Goal: Information Seeking & Learning: Find specific fact

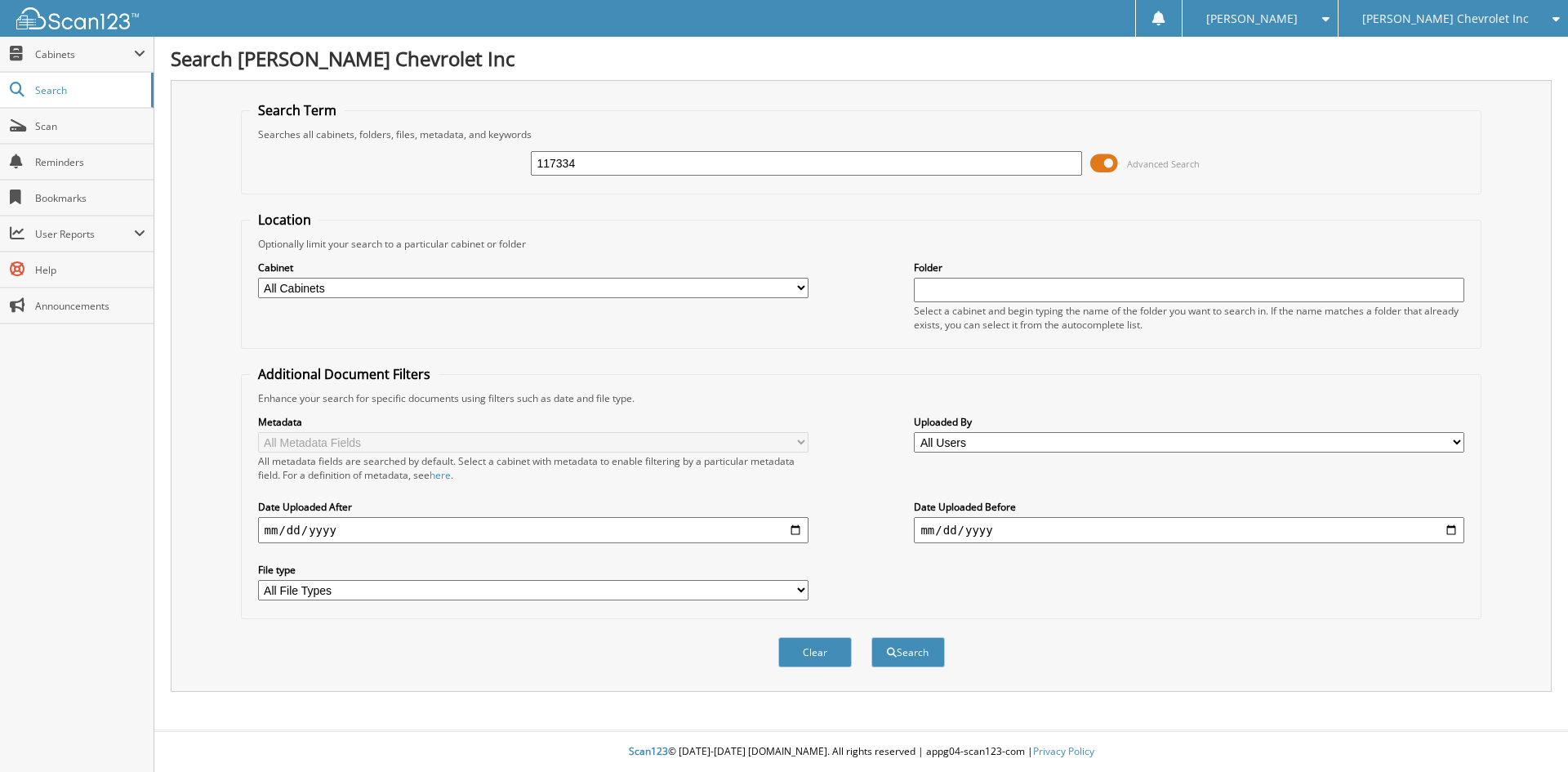
type input "117334"
click at [872, 637] on button "Search" at bounding box center [909, 652] width 74 height 30
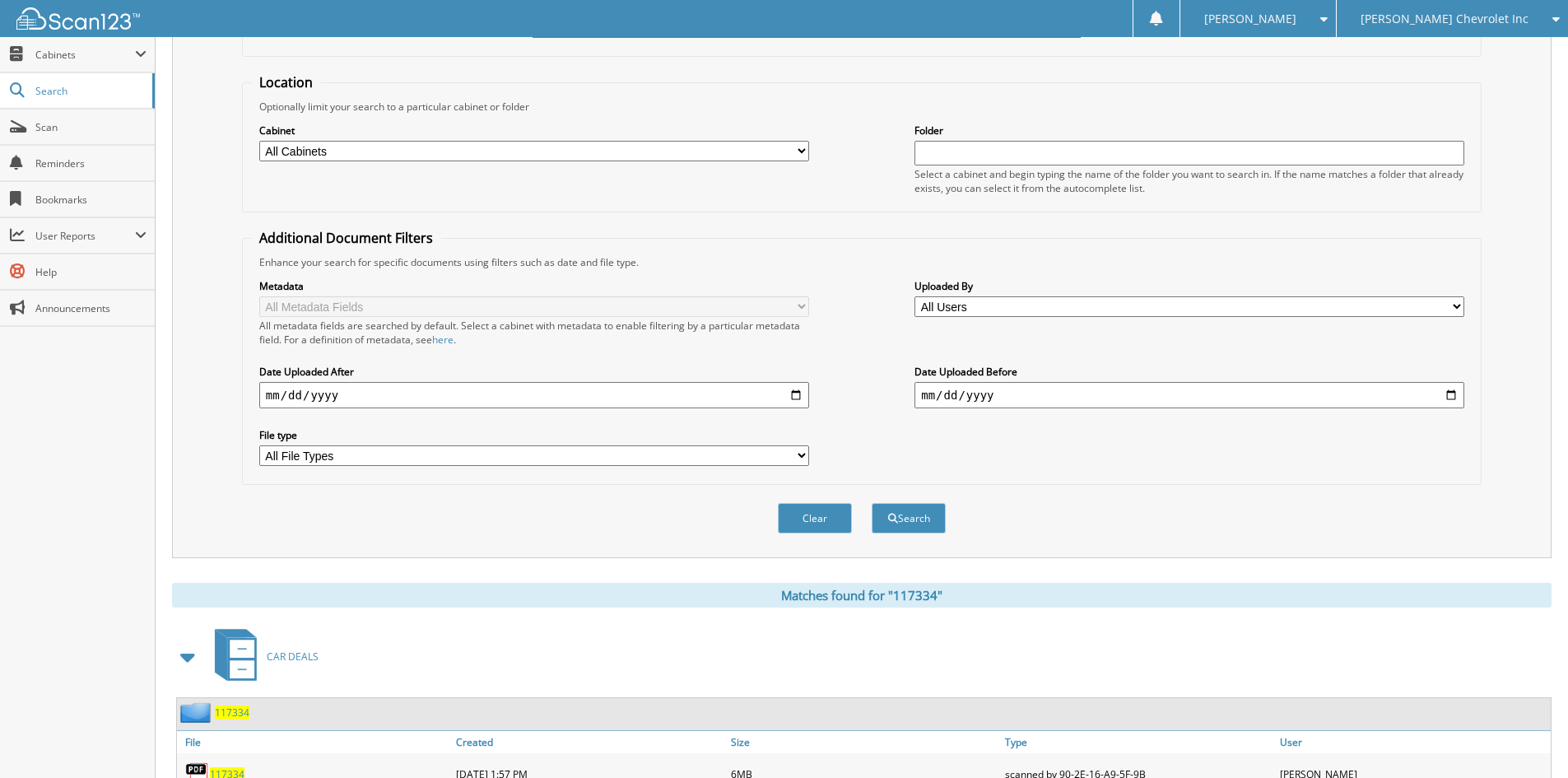
scroll to position [412, 0]
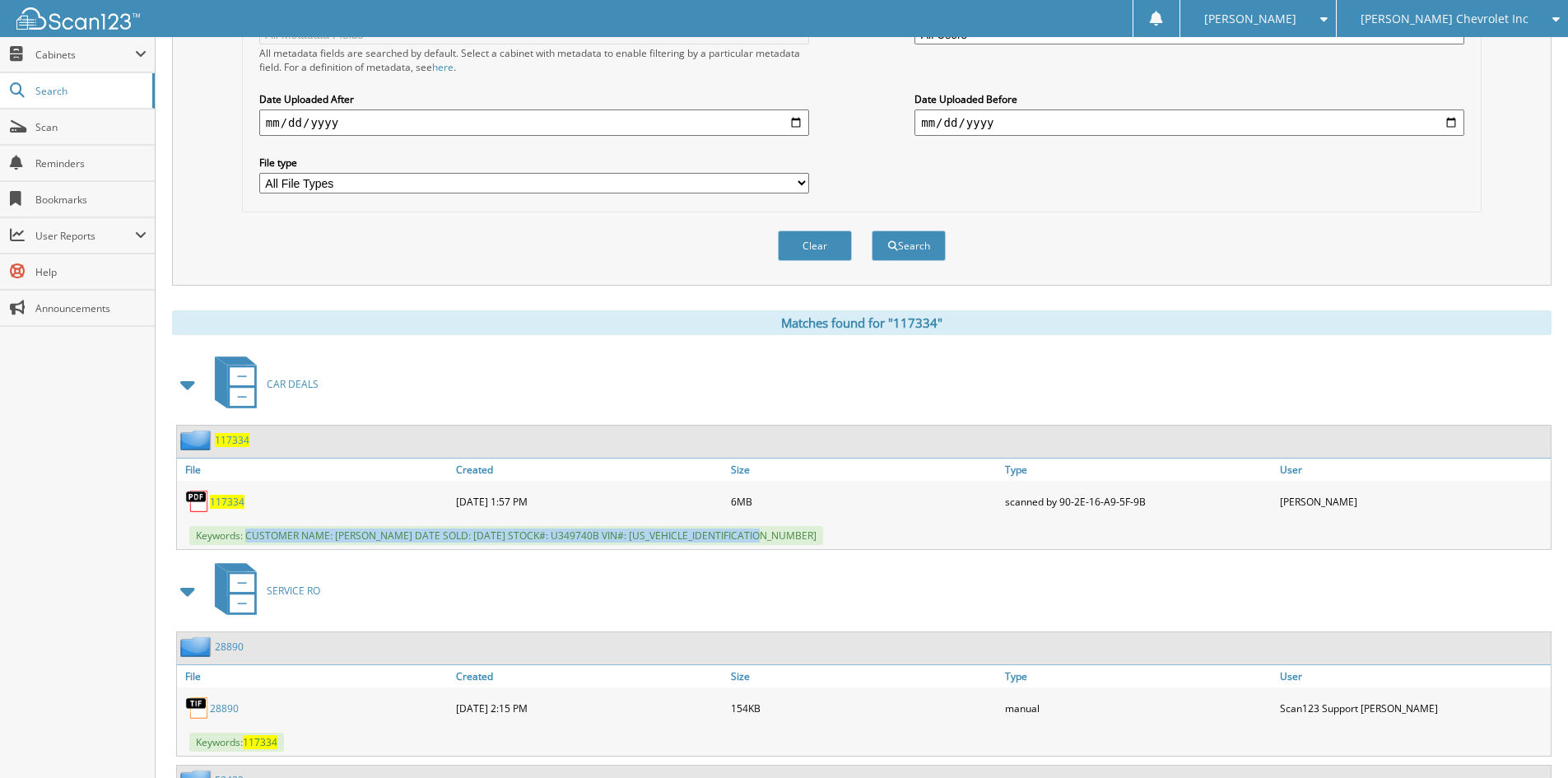
drag, startPoint x: 246, startPoint y: 532, endPoint x: 877, endPoint y: 539, distance: 631.0
click at [877, 539] on div "Keywords: CUSTOMER NAME: CLEOPHUS COCKRELL DATE SOLD: 09/10/2025 STOCK#: U34974…" at bounding box center [863, 534] width 1374 height 27
copy span "CUSTOMER NAME: CLEOPHUS COCKRELL DATE SOLD: 09/10/2025 STOCK#: U349740B VIN#: 2…"
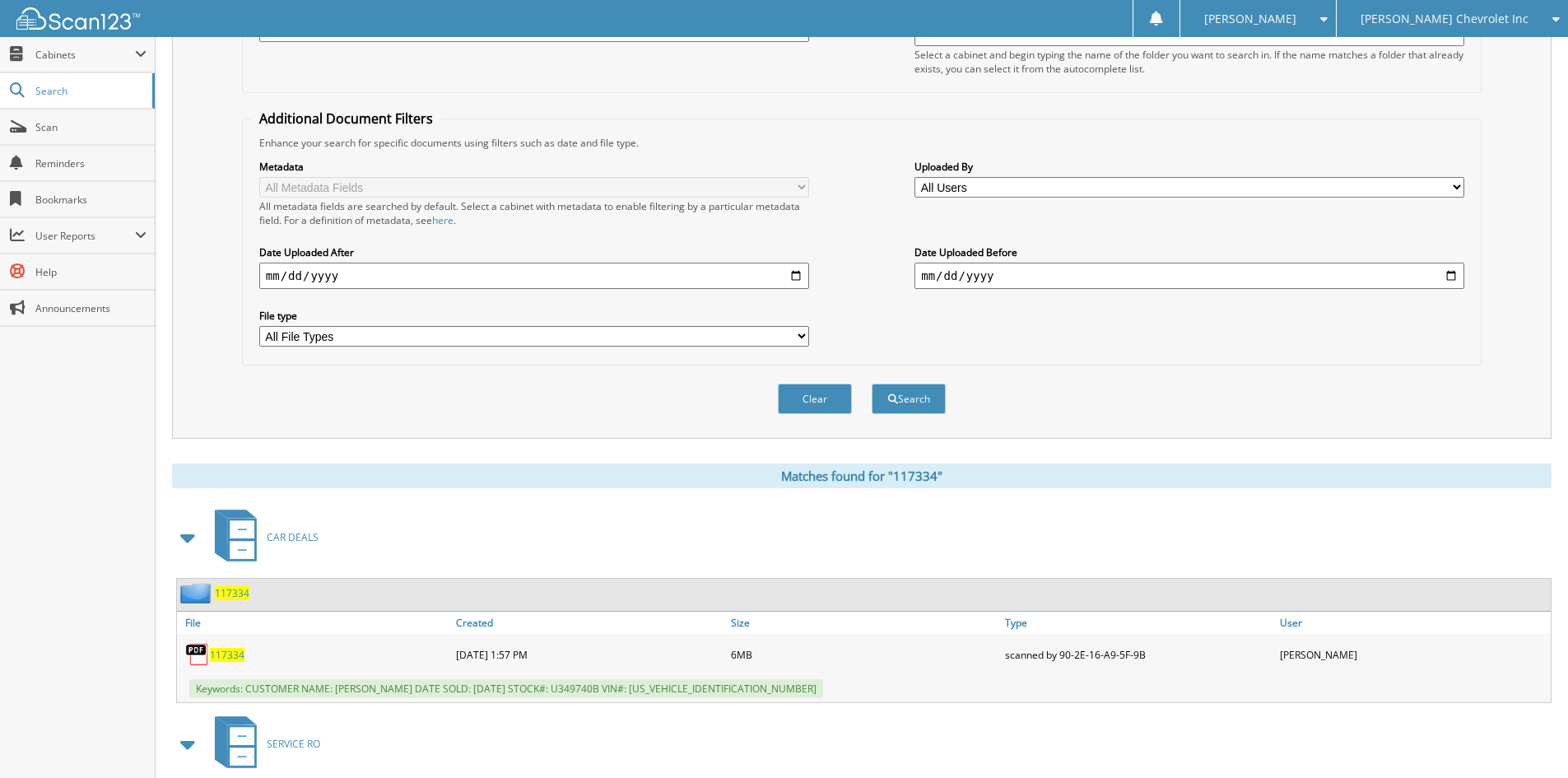
scroll to position [0, 0]
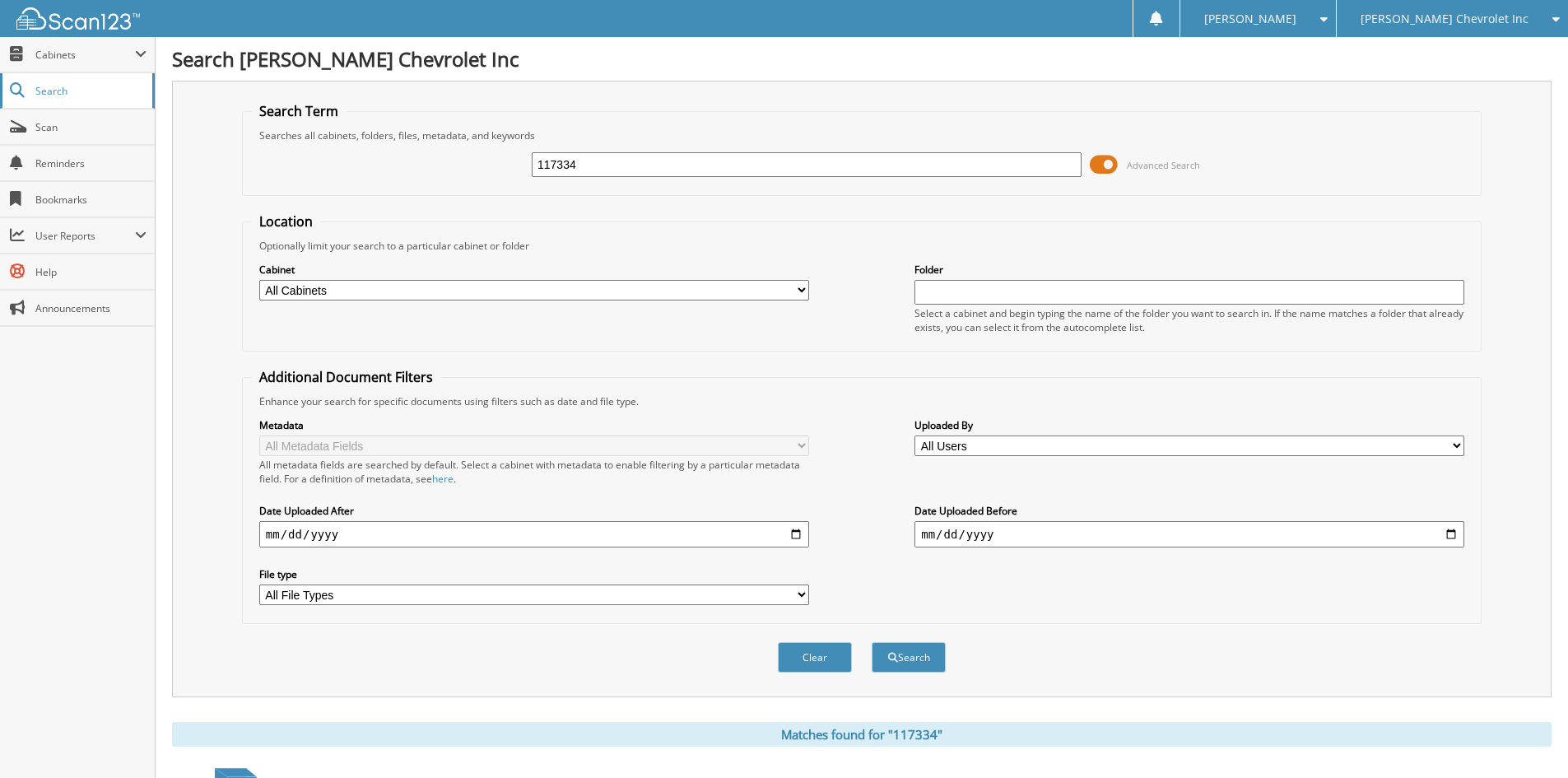
drag, startPoint x: 604, startPoint y: 167, endPoint x: 0, endPoint y: 102, distance: 607.5
type input "116973"
click at [872, 642] on button "Search" at bounding box center [909, 657] width 74 height 31
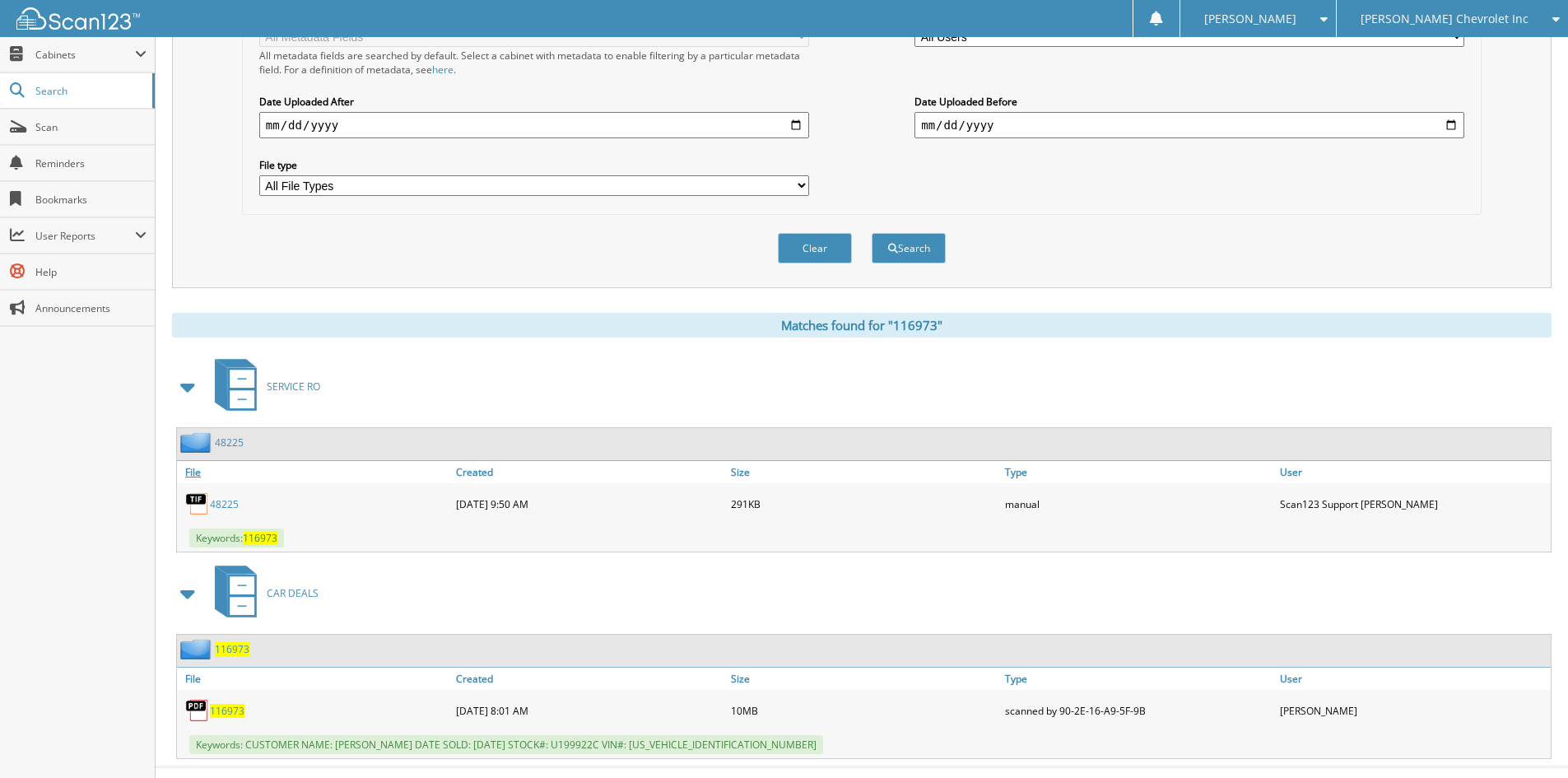
scroll to position [412, 0]
click at [210, 388] on icon at bounding box center [235, 382] width 61 height 61
click at [191, 389] on span at bounding box center [188, 385] width 23 height 30
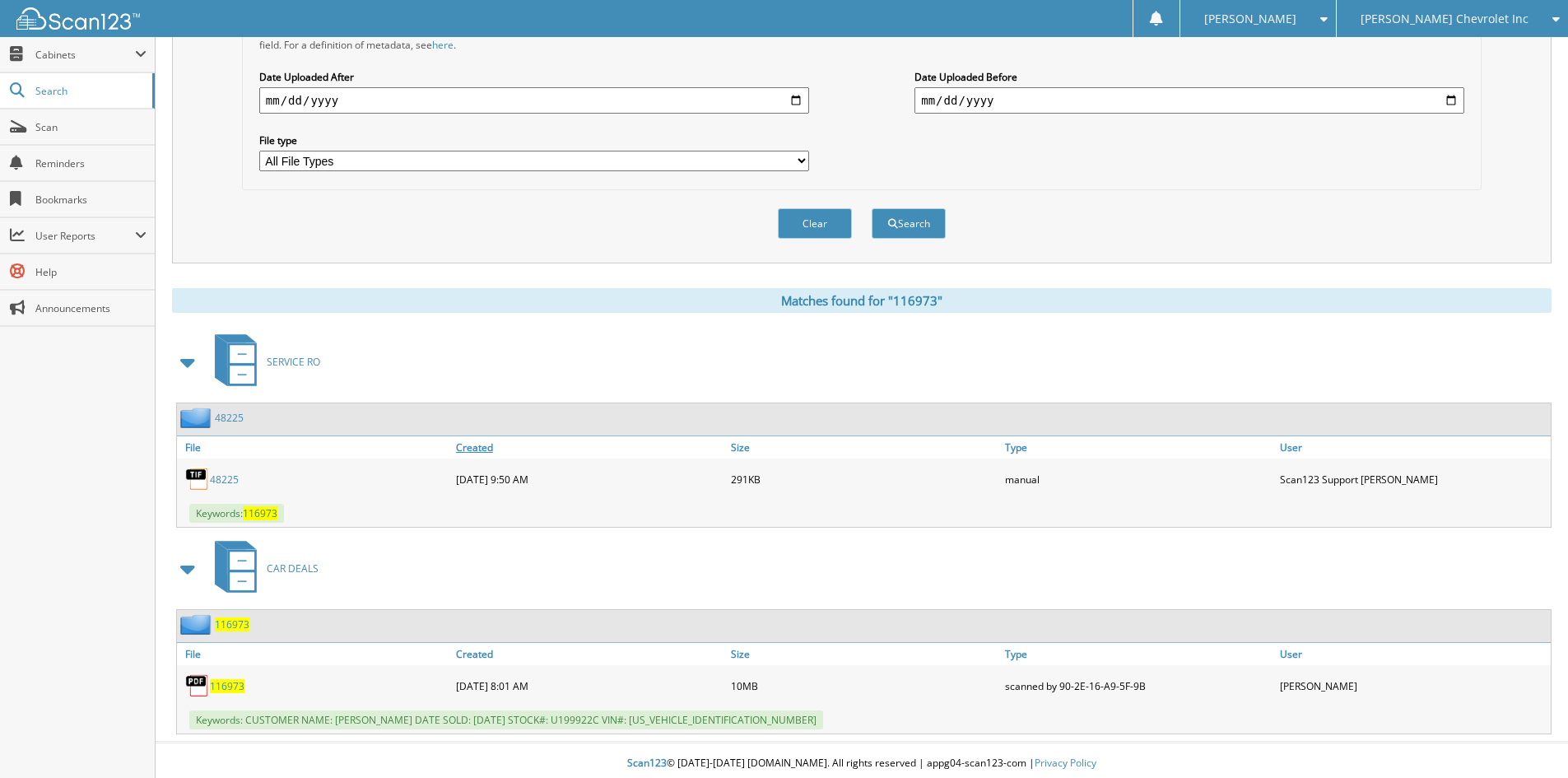
scroll to position [441, 0]
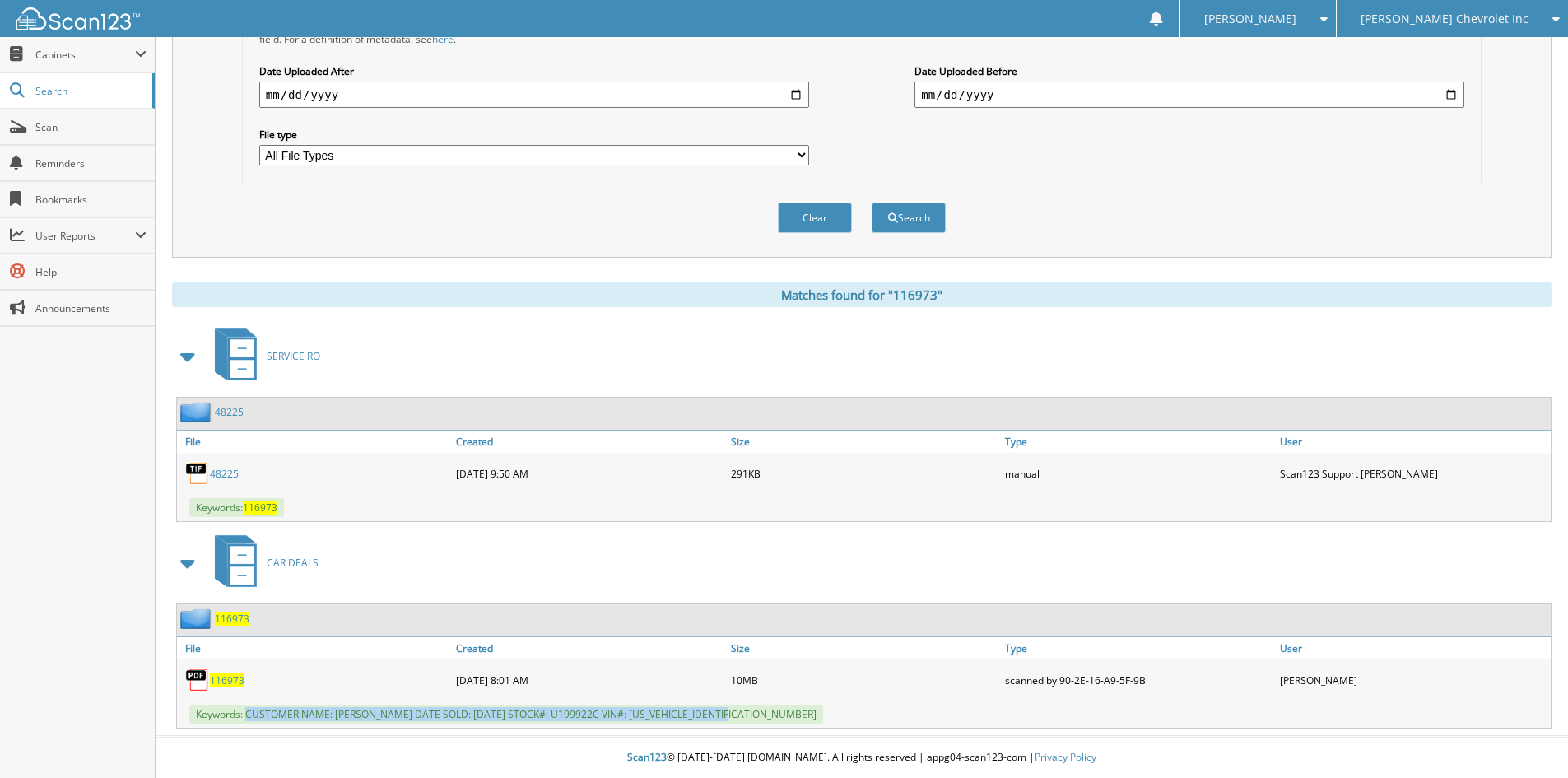
drag, startPoint x: 247, startPoint y: 711, endPoint x: 745, endPoint y: 707, distance: 498.0
click at [745, 707] on div "Keywords: CUSTOMER NAME: [PERSON_NAME] DATE SOLD: [DATE] STOCK#: U199922C VIN#:…" at bounding box center [863, 713] width 1374 height 27
copy span "CUSTOMER NAME: KYLE ZICKEL DATE SOLD: 08/25/2025 STOCK#: U199922C VIN#: WVW8A7C…"
click at [1233, 315] on div "Matches found for "116973" SERVICE RO 48225 File Created Size" at bounding box center [862, 506] width 1379 height 446
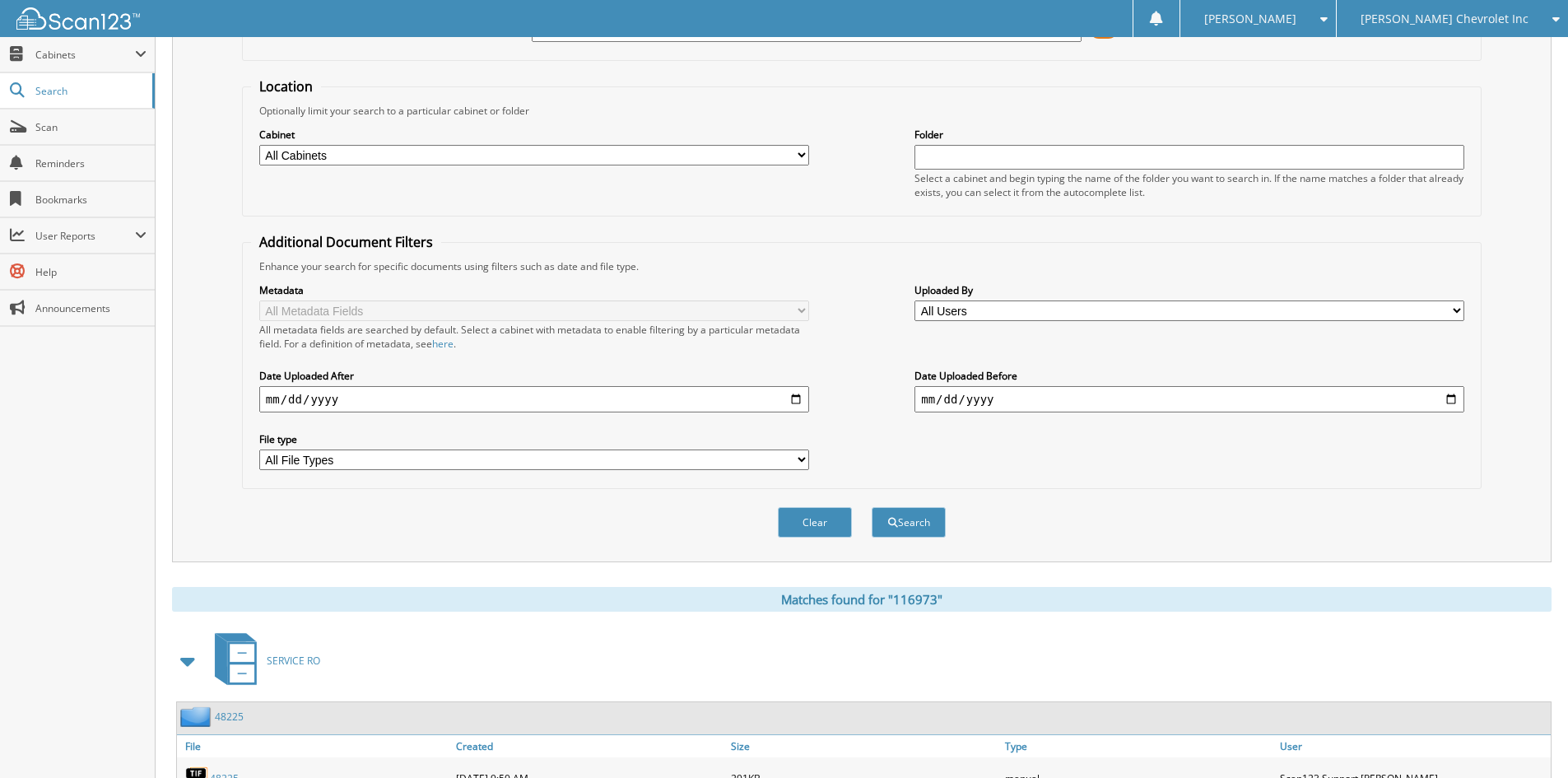
scroll to position [0, 0]
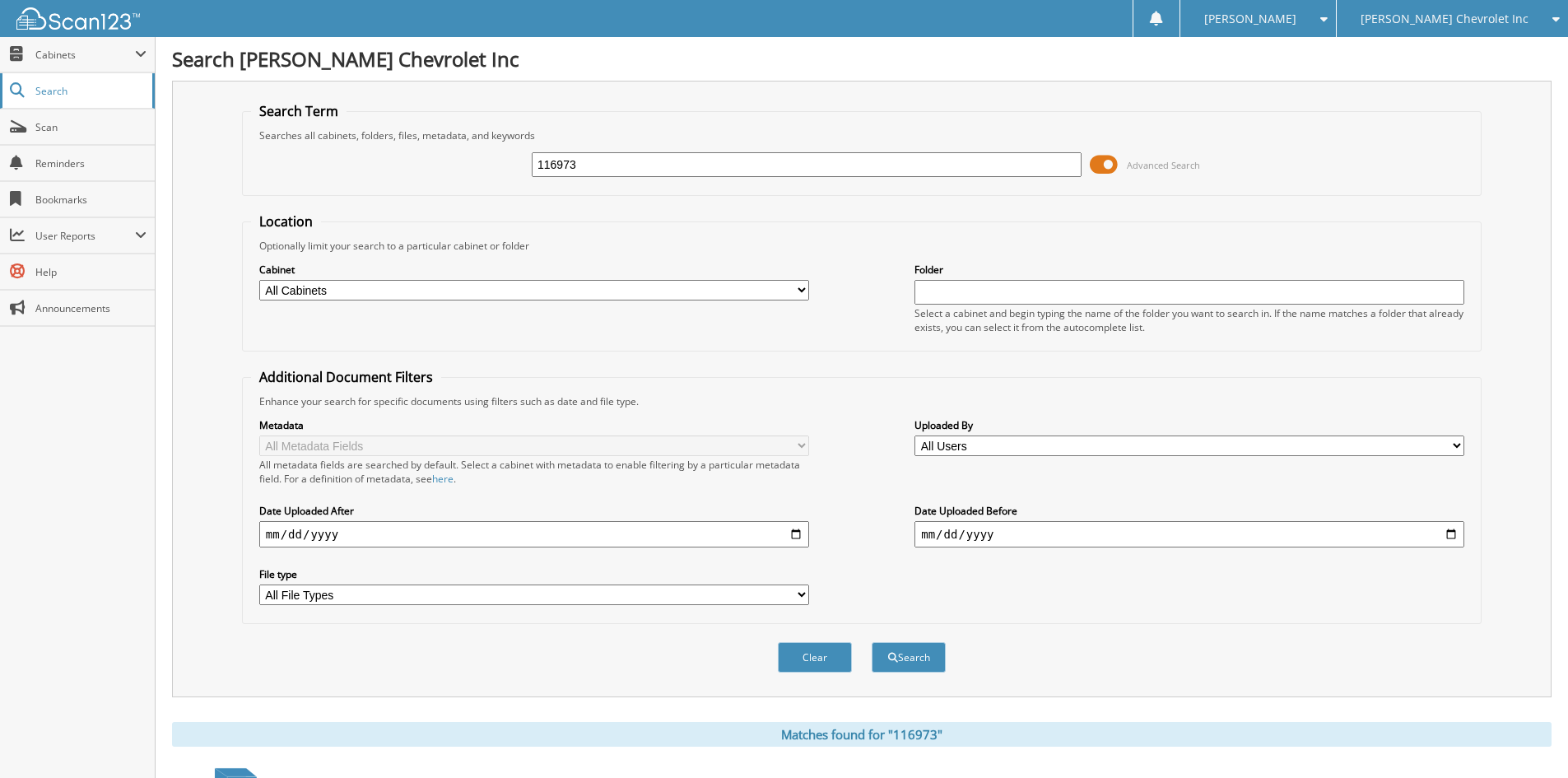
drag, startPoint x: 663, startPoint y: 167, endPoint x: 110, endPoint y: 99, distance: 557.2
click at [126, 108] on body "Sarah B. Settings Logout Jim Butler Chevrolet Inc Jim Butler Alfa Romeo Close S…" at bounding box center [784, 609] width 1568 height 1218
type input "U305420A"
click at [872, 642] on button "Search" at bounding box center [909, 657] width 74 height 31
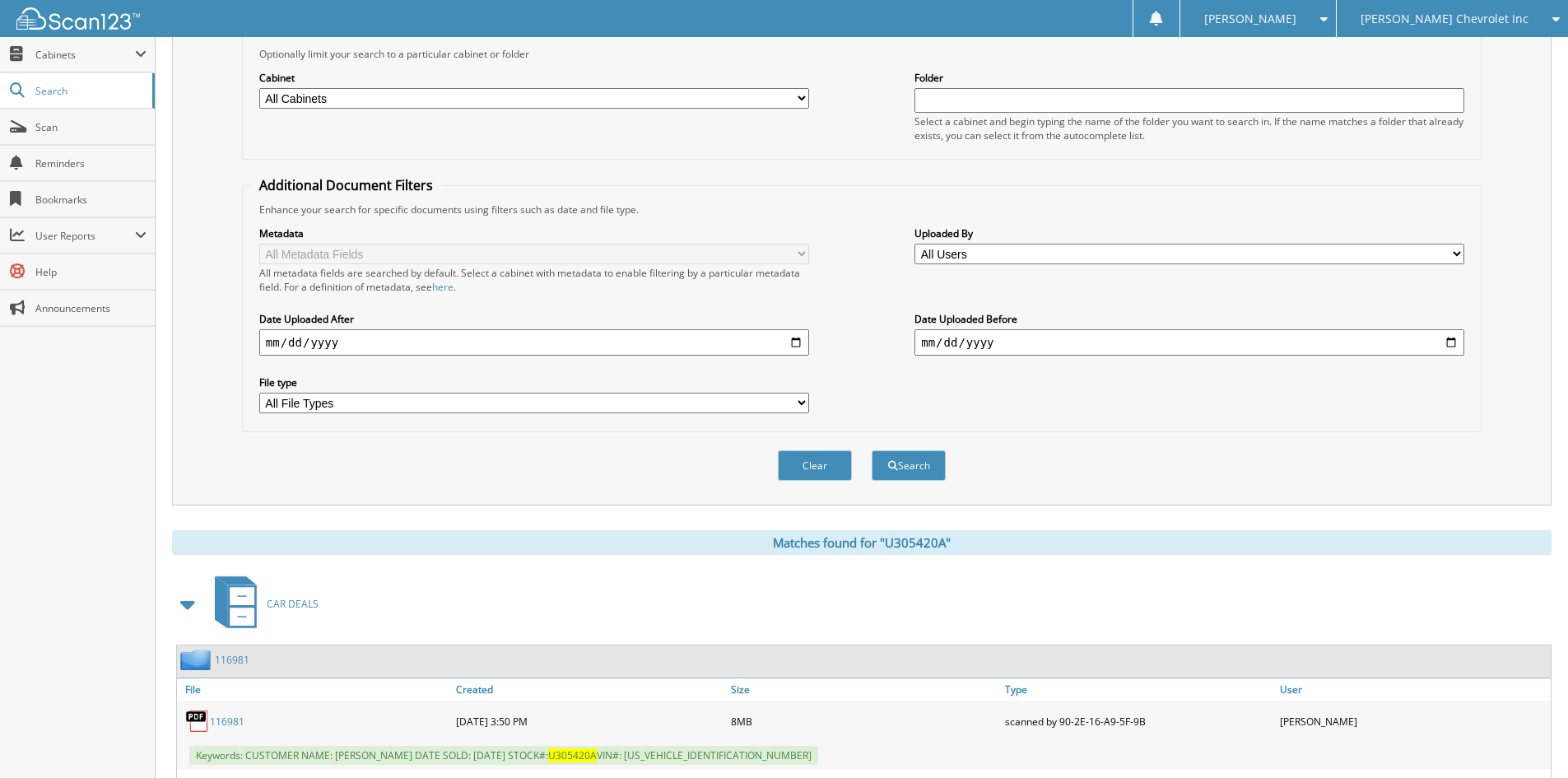
scroll to position [412, 0]
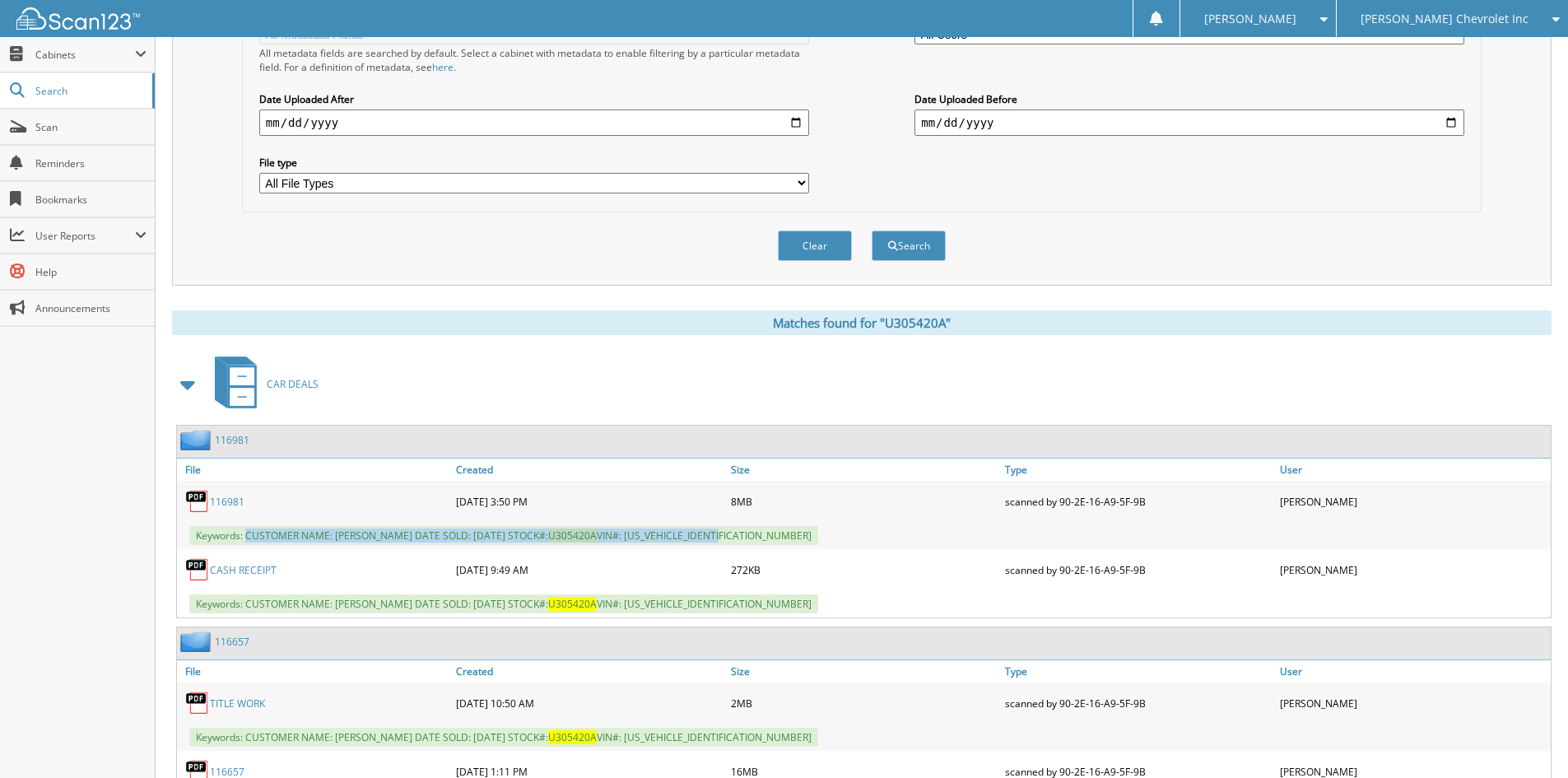
drag, startPoint x: 247, startPoint y: 535, endPoint x: 752, endPoint y: 536, distance: 505.0
click at [752, 536] on div "Keywords: CUSTOMER NAME: RALPH CRUTS DATE SOLD: 08/26/2025 STOCK#: U305420A VIN…" at bounding box center [863, 534] width 1374 height 27
copy span "CUSTOMER NAME: RALPH CRUTS DATE SOLD: 08/26/2025 STOCK#: U305420A VIN#: 3GNCJLS…"
click at [1450, 19] on span "[PERSON_NAME] Chevrolet Inc" at bounding box center [1444, 19] width 168 height 10
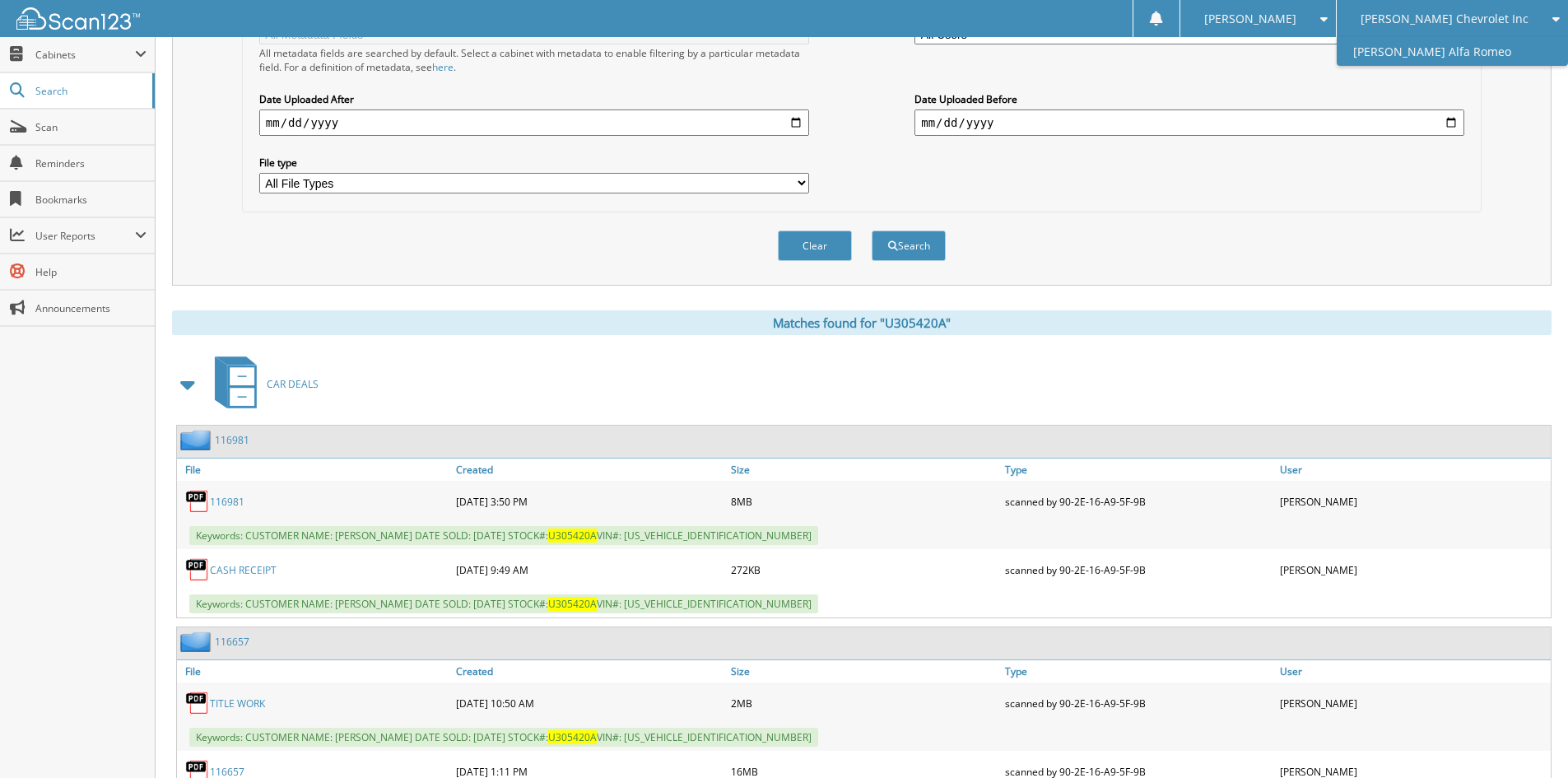
click at [1450, 46] on link "[PERSON_NAME] Alfa Romeo" at bounding box center [1452, 51] width 231 height 29
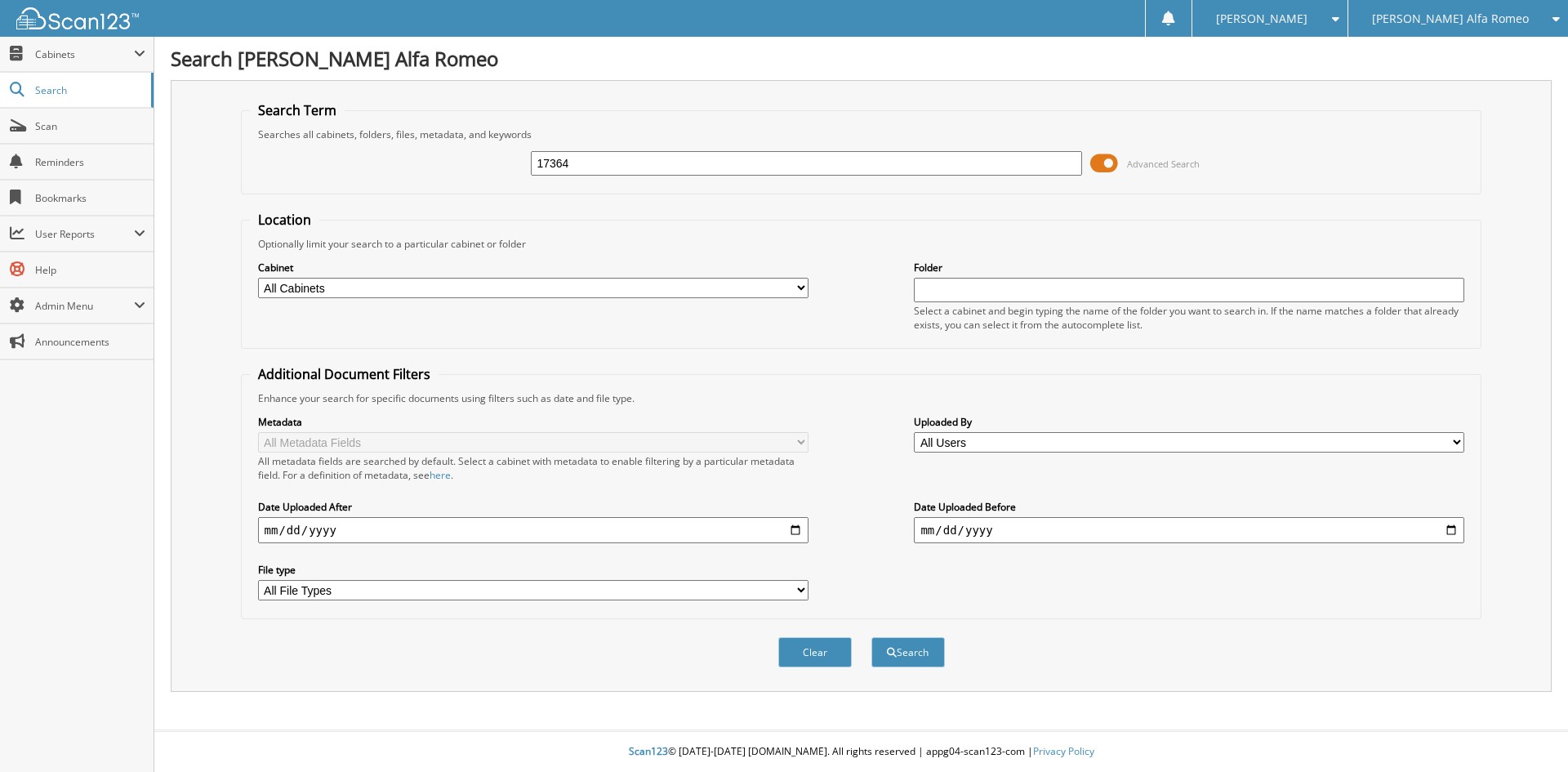
type input "17364"
click at [872, 637] on button "Search" at bounding box center [909, 652] width 74 height 30
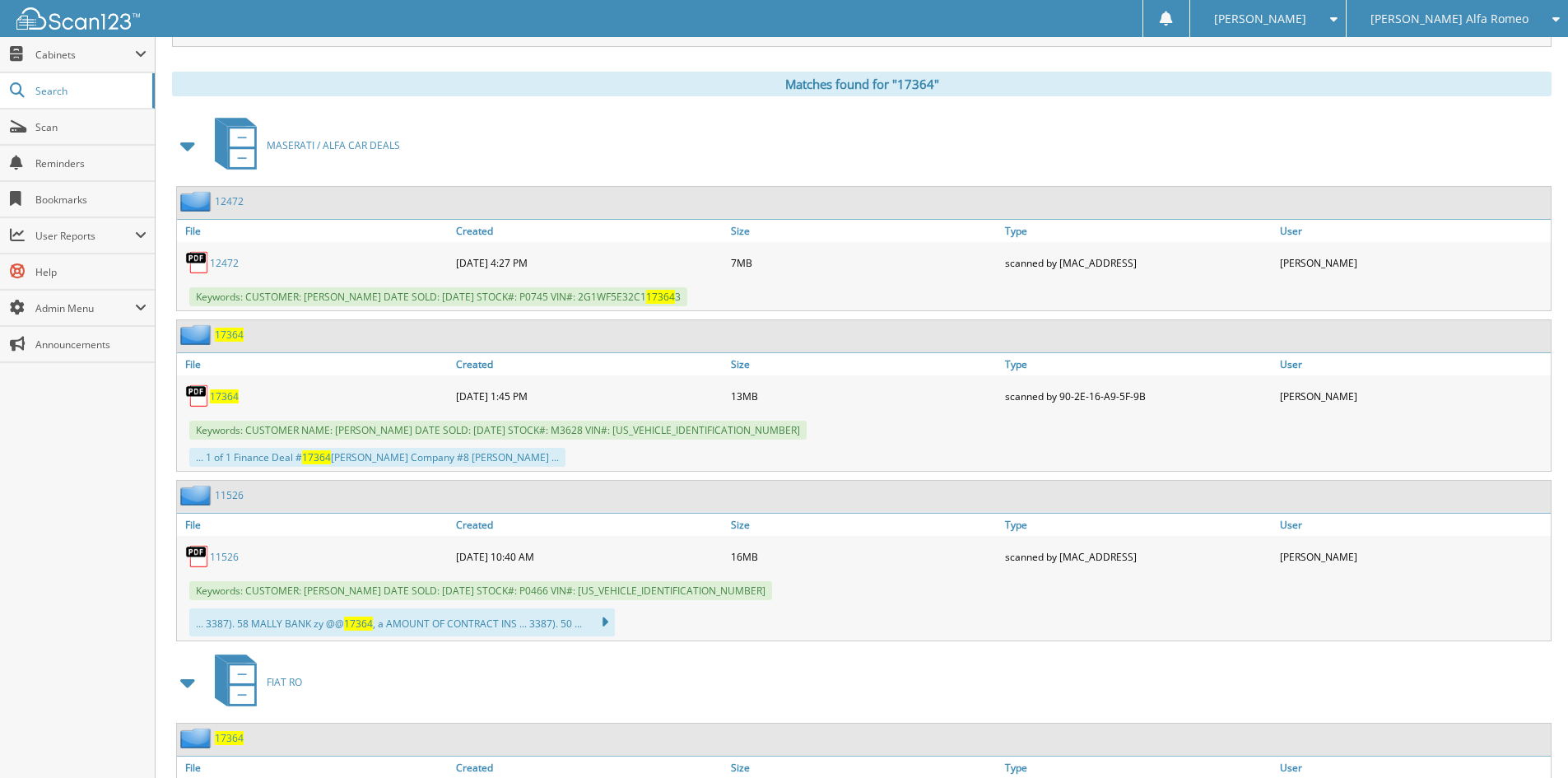
scroll to position [658, 0]
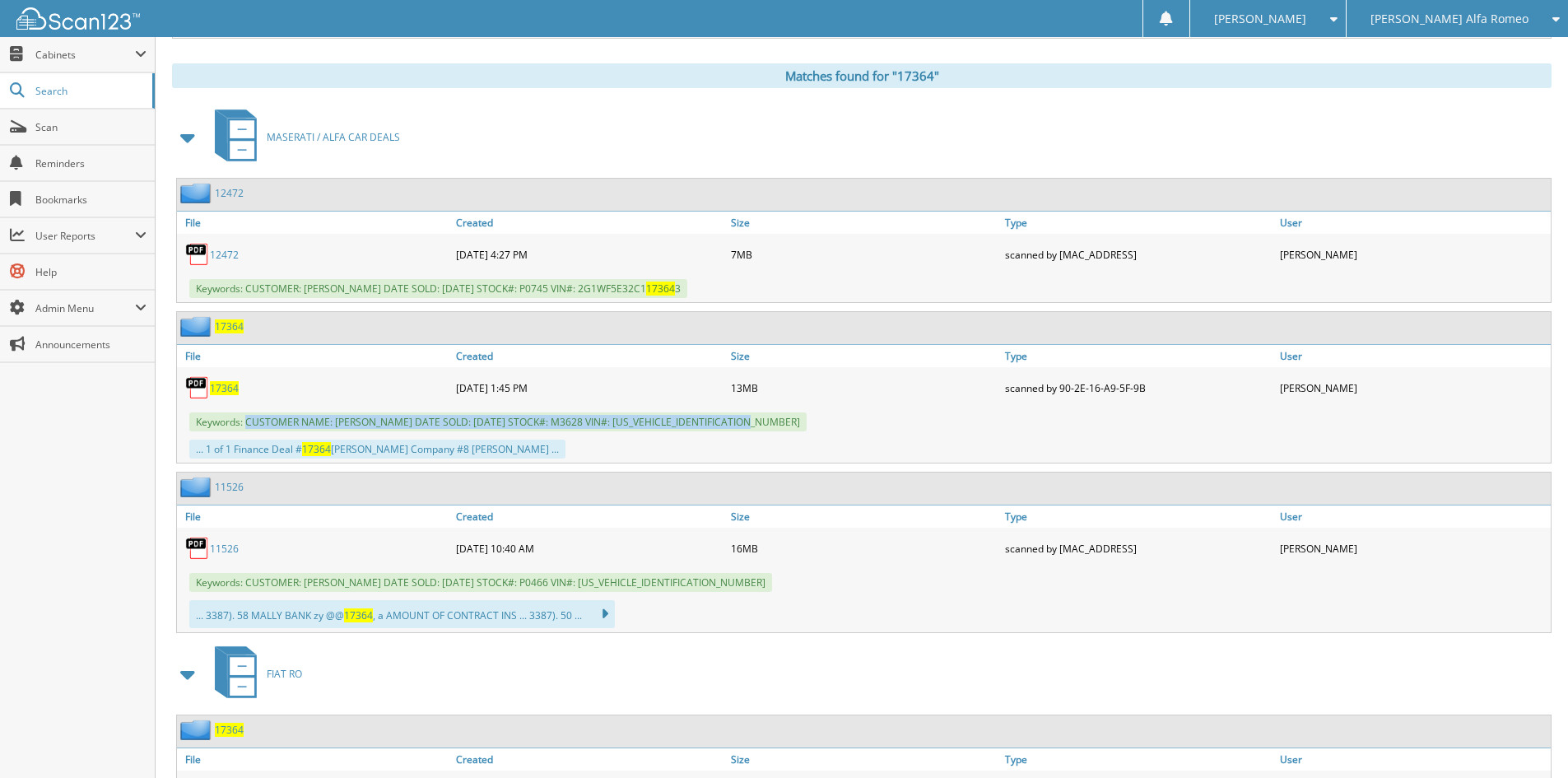
drag, startPoint x: 246, startPoint y: 421, endPoint x: 767, endPoint y: 419, distance: 521.0
click at [767, 419] on div "Keywords: CUSTOMER NAME: ANGELO CAPRIGLIONE DATE SOLD: 09/08/2025 STOCK#: M3628…" at bounding box center [863, 421] width 1374 height 27
copy span "CUSTOMER NAME: ANGELO CAPRIGLIONE DATE SOLD: 09/08/2025 STOCK#: M3628 VIN#: JTE…"
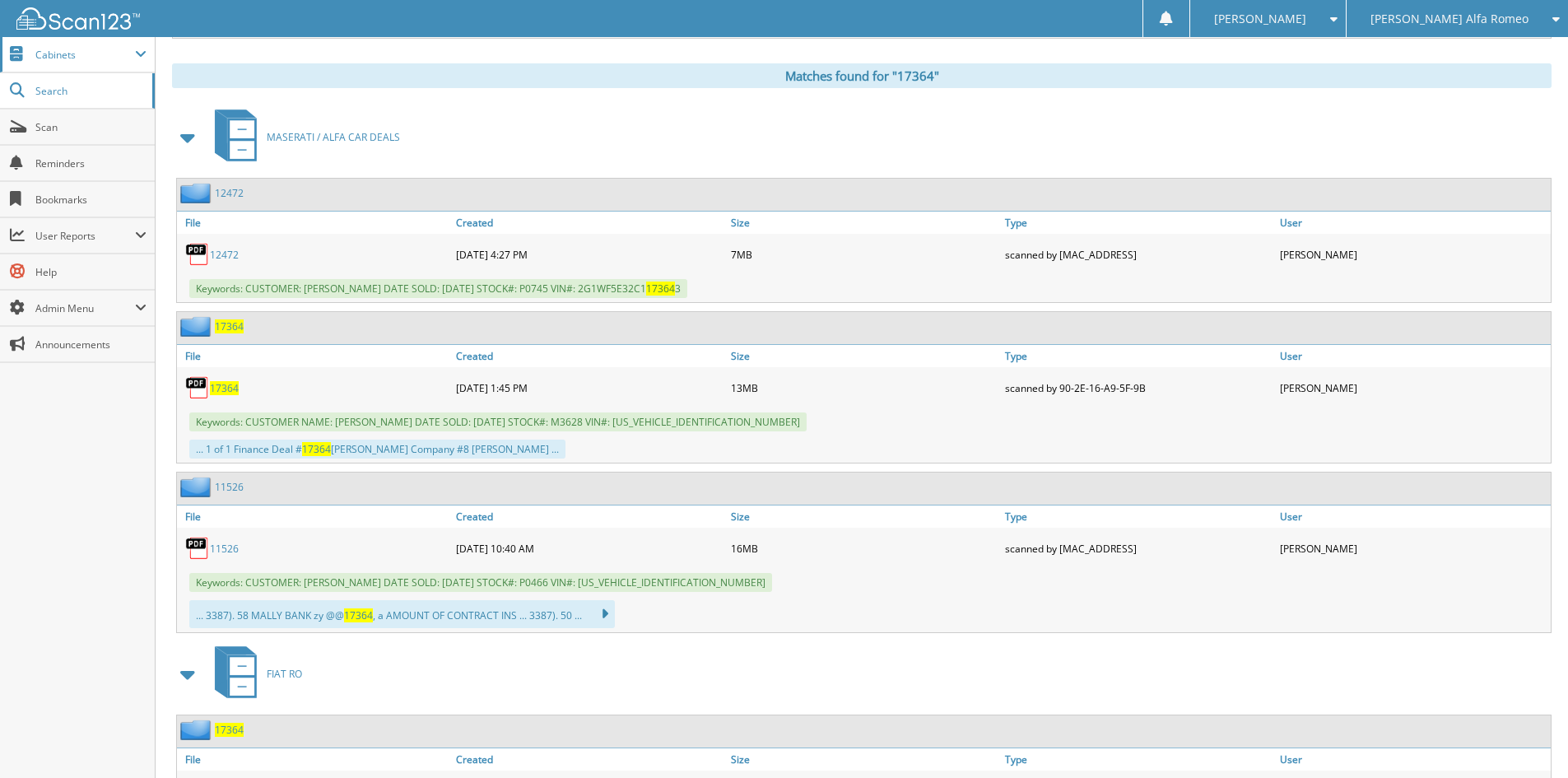
click at [81, 46] on span "Cabinets" at bounding box center [77, 55] width 154 height 35
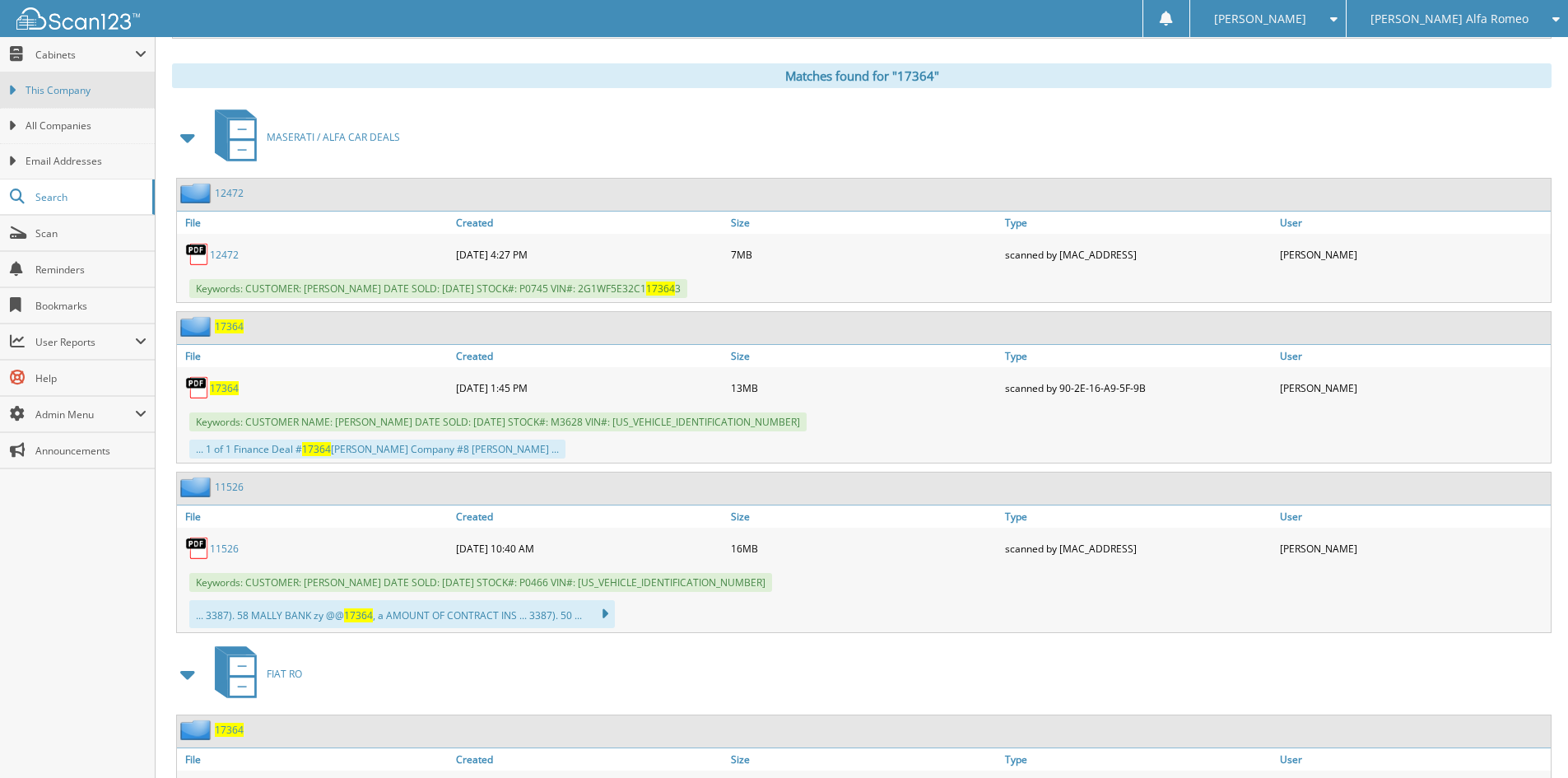
click at [80, 88] on span "This Company" at bounding box center [86, 90] width 121 height 15
